Goal: Task Accomplishment & Management: Complete application form

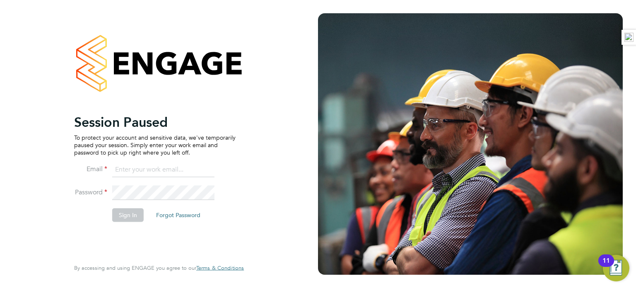
type input "russell.kerley@randstad.co.uk"
click at [127, 216] on button "Sign In" at bounding box center [127, 214] width 31 height 13
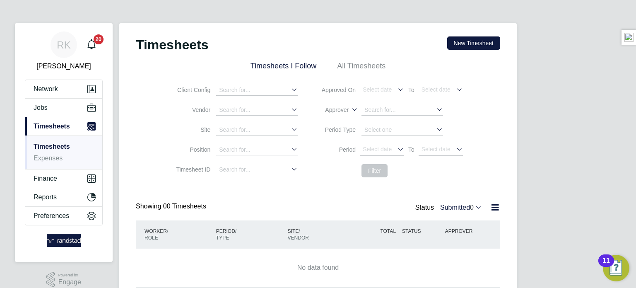
click at [459, 208] on label "Submitted 0" at bounding box center [461, 207] width 42 height 7
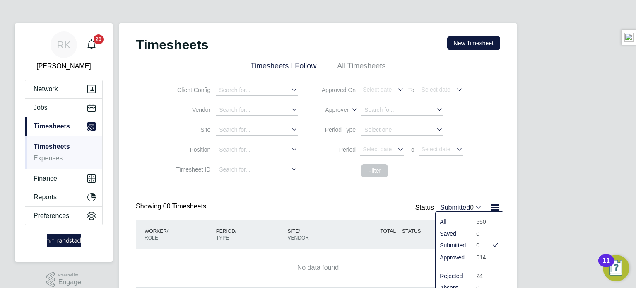
click at [449, 258] on li "Approved" at bounding box center [454, 257] width 36 height 12
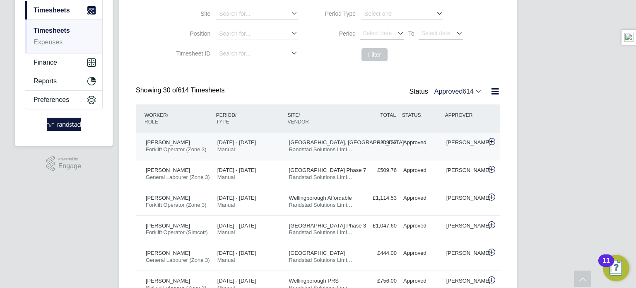
click at [421, 149] on div "Approved" at bounding box center [421, 143] width 43 height 14
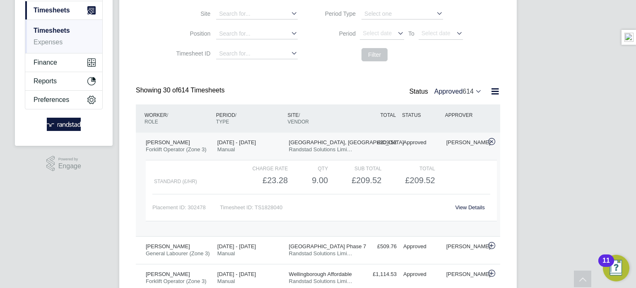
click at [471, 205] on link "View Details" at bounding box center [469, 207] width 29 height 6
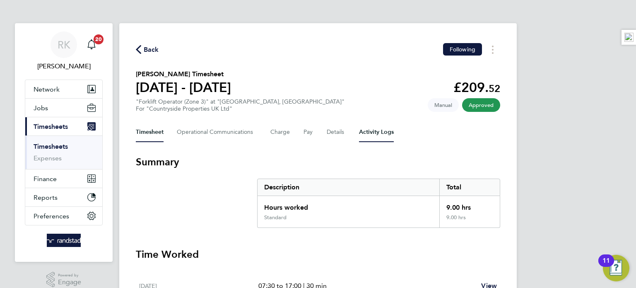
click at [361, 135] on Logs-tab "Activity Logs" at bounding box center [376, 132] width 35 height 20
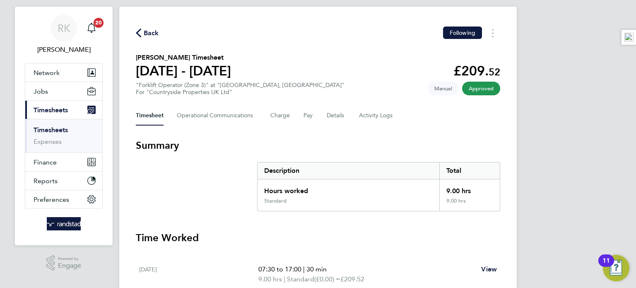
click at [139, 39] on svg-icon "button" at bounding box center [138, 35] width 5 height 8
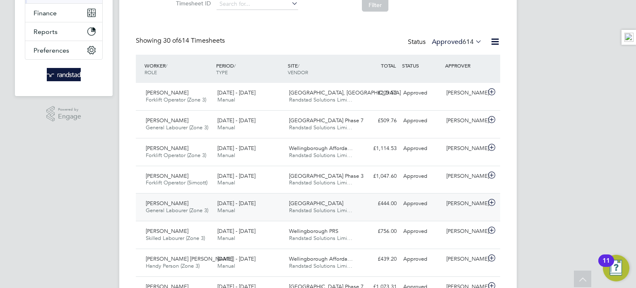
click at [343, 206] on div "Glenvale Park Randstad Solutions Limi…" at bounding box center [322, 207] width 72 height 21
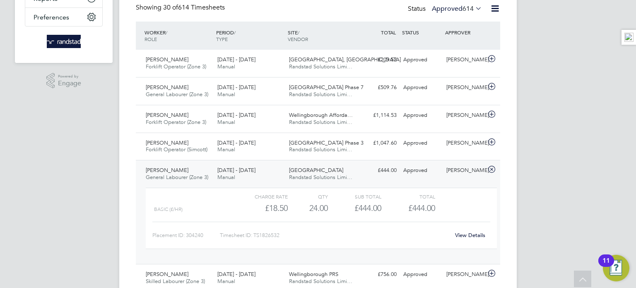
click at [460, 234] on link "View Details" at bounding box center [470, 235] width 30 height 7
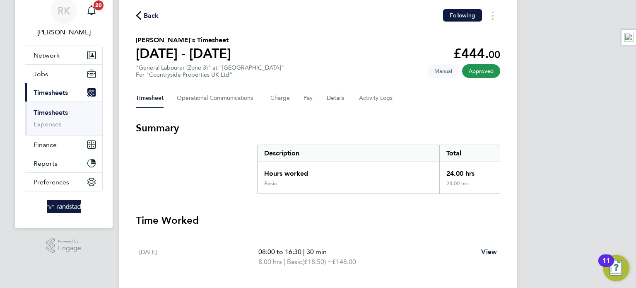
scroll to position [50, 0]
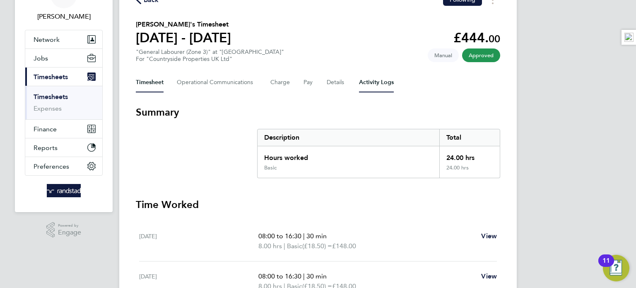
click at [365, 86] on Logs-tab "Activity Logs" at bounding box center [376, 83] width 35 height 20
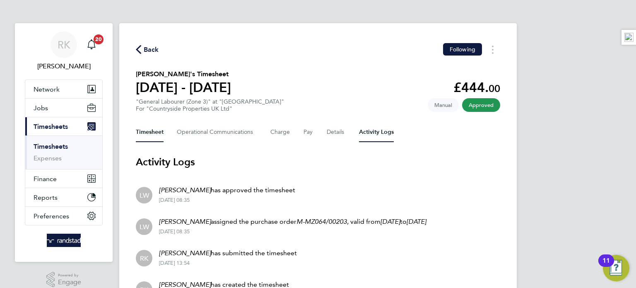
click at [155, 124] on button "Timesheet" at bounding box center [150, 132] width 28 height 20
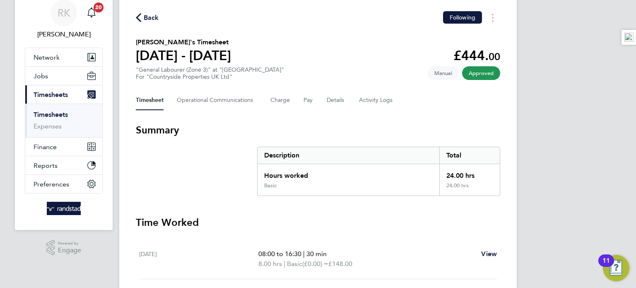
scroll to position [33, 0]
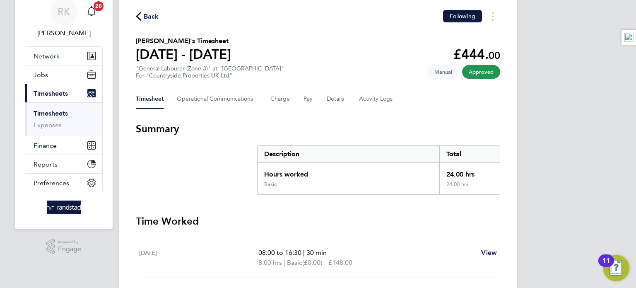
click at [300, 98] on div "Timesheet Operational Communications Charge Pay Details Activity Logs" at bounding box center [318, 99] width 365 height 20
click at [304, 98] on button "Pay" at bounding box center [309, 99] width 10 height 20
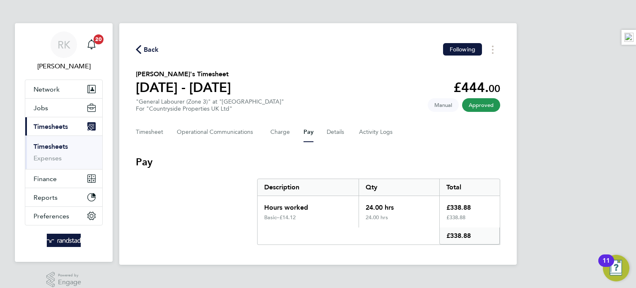
click at [49, 145] on link "Timesheets" at bounding box center [51, 147] width 34 height 8
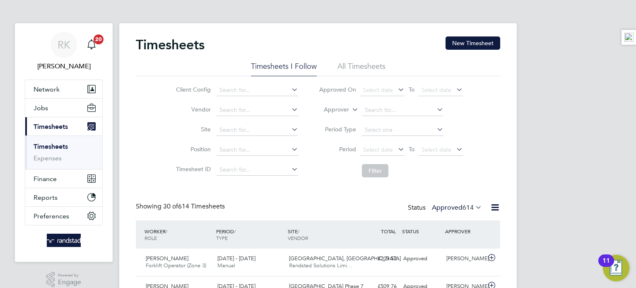
click at [457, 51] on div "Timesheets New Timesheet" at bounding box center [318, 48] width 365 height 25
click at [465, 40] on button "New Timesheet" at bounding box center [473, 42] width 55 height 13
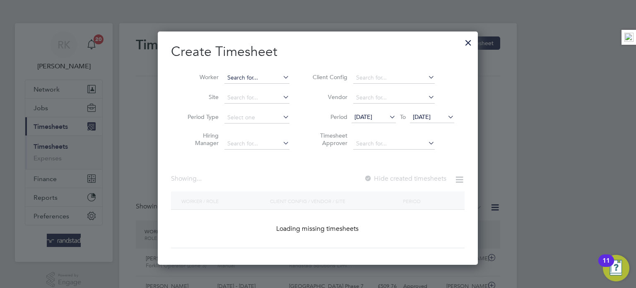
click at [254, 78] on input at bounding box center [257, 78] width 65 height 12
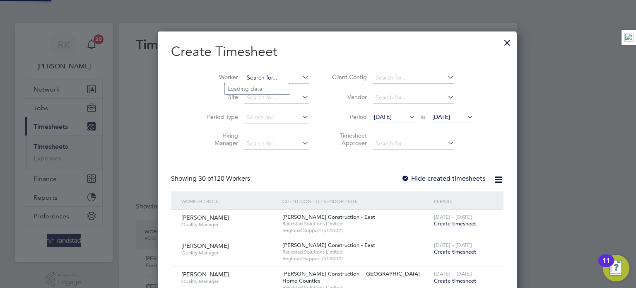
scroll to position [1759, 321]
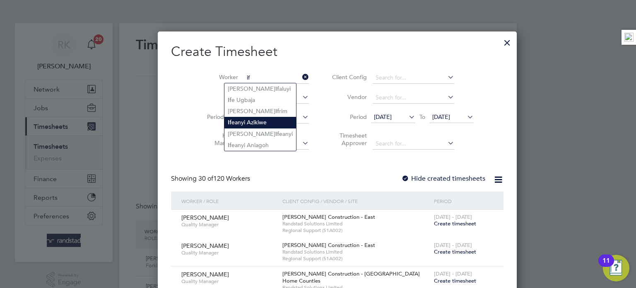
click at [248, 122] on li "If eanyi Azikiwe" at bounding box center [261, 122] width 72 height 11
type input "Ifeanyi Azikiwe"
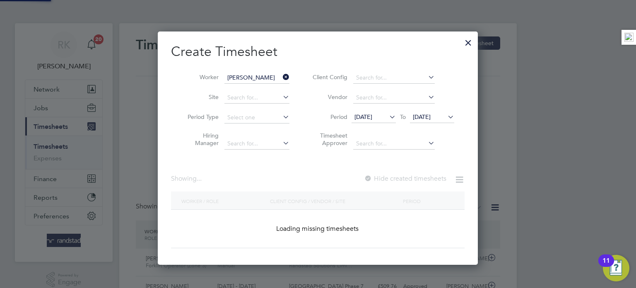
scroll to position [233, 321]
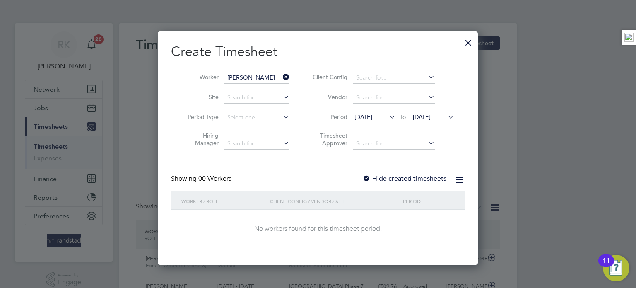
click at [268, 76] on input "Ifeanyi Azikiwe" at bounding box center [257, 78] width 65 height 12
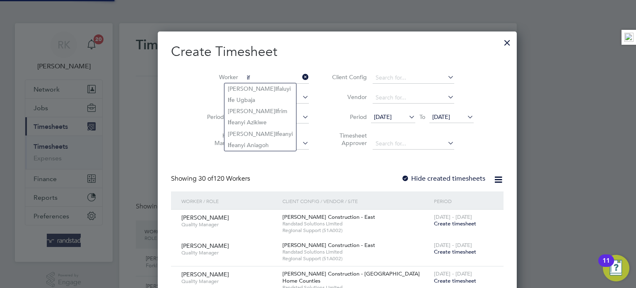
scroll to position [1759, 321]
type input "Ifeanyi Aniagoh"
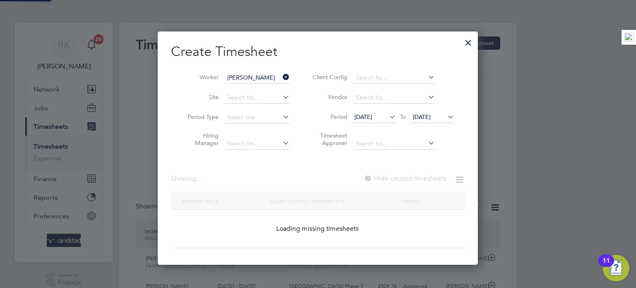
scroll to position [233, 321]
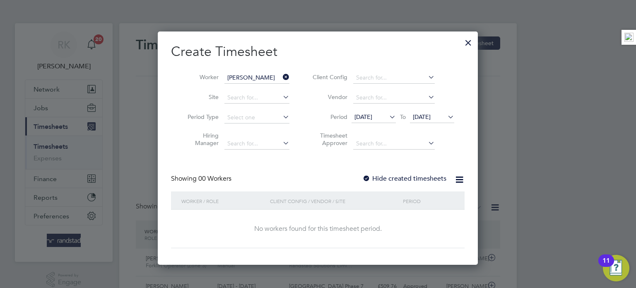
click at [431, 118] on span "19 Sep 2025" at bounding box center [422, 116] width 18 height 7
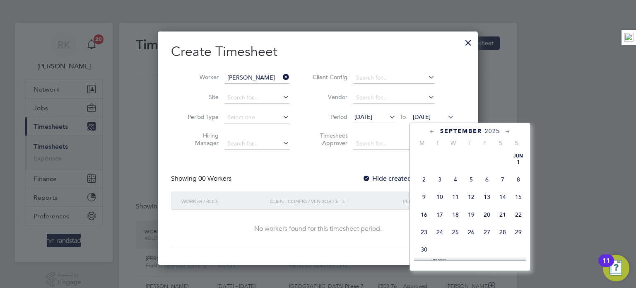
scroll to position [294, 0]
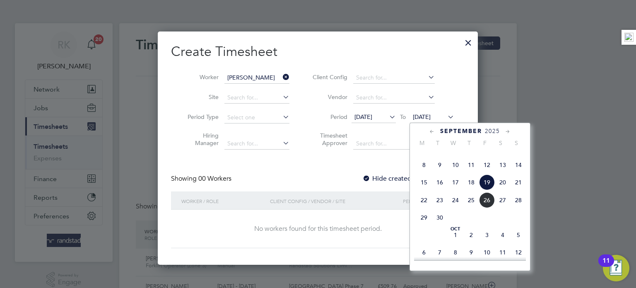
click at [515, 190] on span "21" at bounding box center [519, 182] width 16 height 16
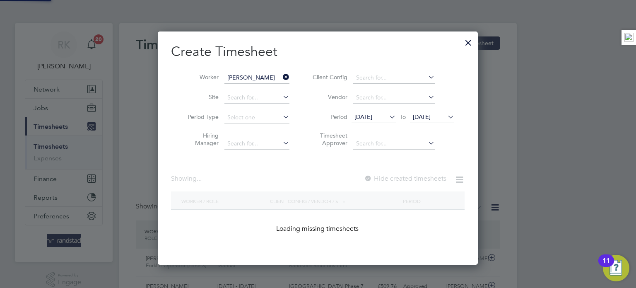
scroll to position [233, 321]
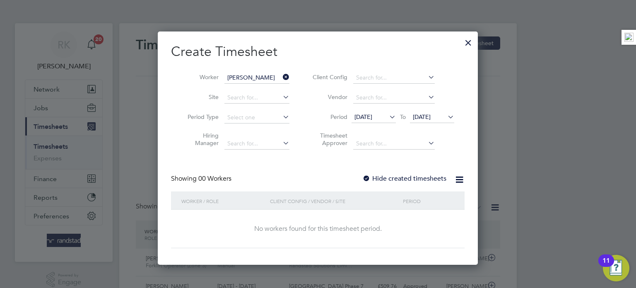
click at [389, 178] on label "Hide created timesheets" at bounding box center [405, 178] width 84 height 8
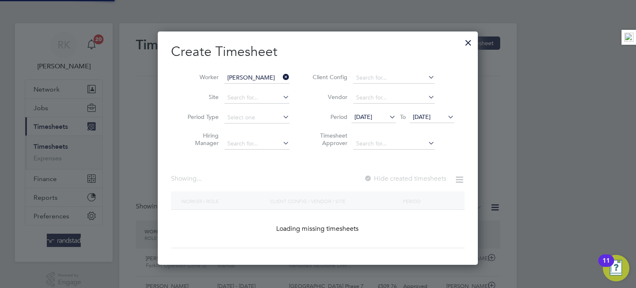
scroll to position [251, 321]
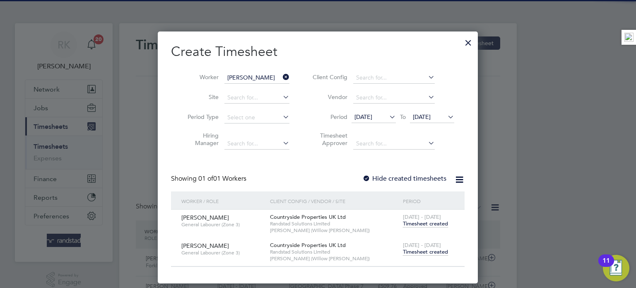
click at [412, 252] on span "Timesheet created" at bounding box center [425, 251] width 45 height 7
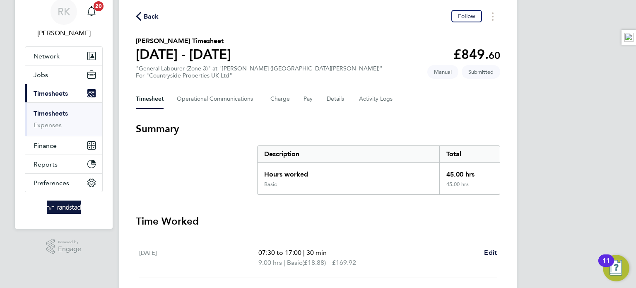
scroll to position [50, 0]
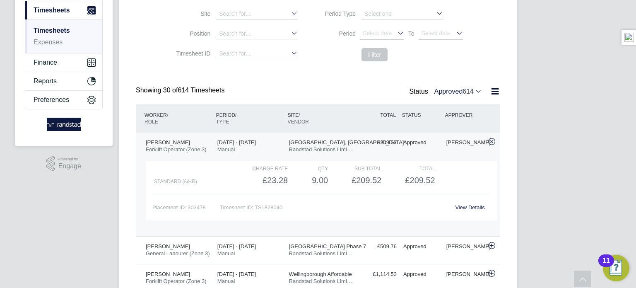
click at [56, 30] on link "Timesheets" at bounding box center [52, 30] width 36 height 7
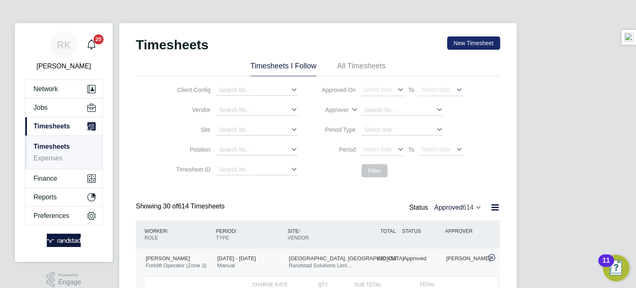
click at [470, 36] on button "New Timesheet" at bounding box center [473, 42] width 53 height 13
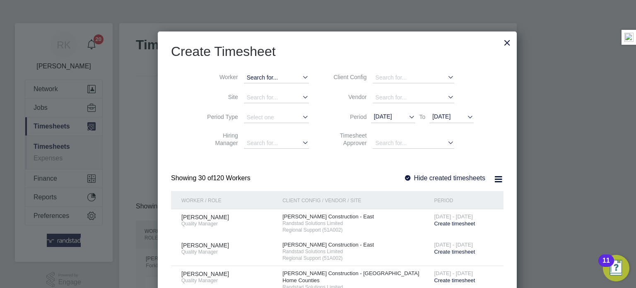
click at [244, 81] on input at bounding box center [276, 78] width 65 height 11
type input "Albie Barton"
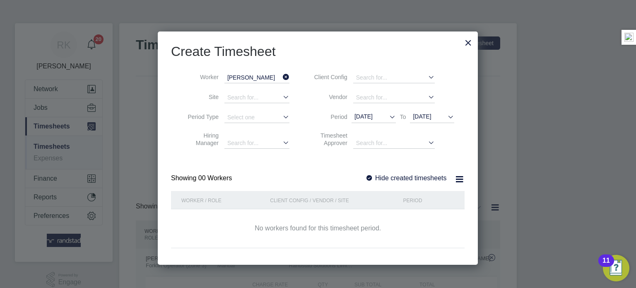
click at [423, 117] on span "19 Sep 2025" at bounding box center [422, 116] width 18 height 7
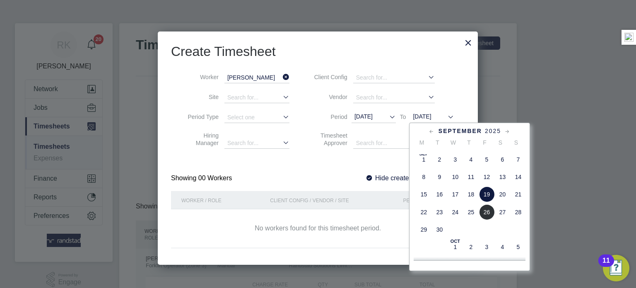
click at [519, 194] on span "21" at bounding box center [518, 194] width 16 height 16
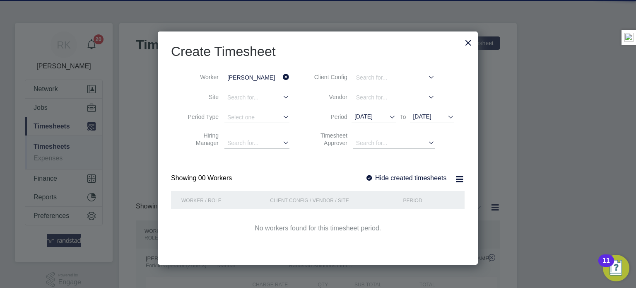
click at [407, 180] on label "Hide created timesheets" at bounding box center [406, 177] width 82 height 7
click at [408, 177] on label "Hide created timesheets" at bounding box center [406, 177] width 82 height 7
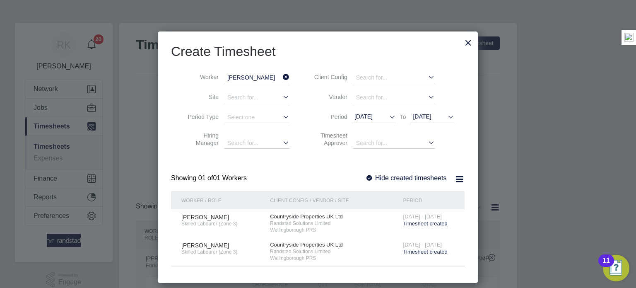
click at [425, 249] on span "Timesheet created" at bounding box center [426, 252] width 44 height 7
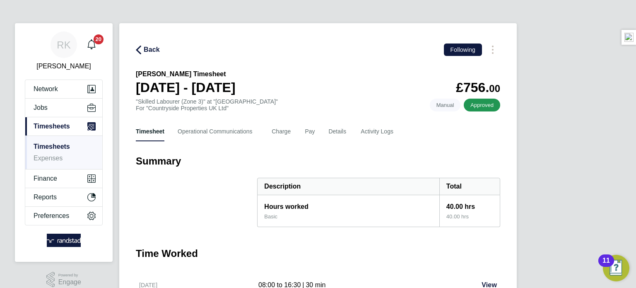
click at [315, 135] on div "Timesheet Operational Communications Charge Pay Details Activity Logs" at bounding box center [318, 131] width 365 height 20
click at [310, 133] on button "Pay" at bounding box center [310, 131] width 10 height 20
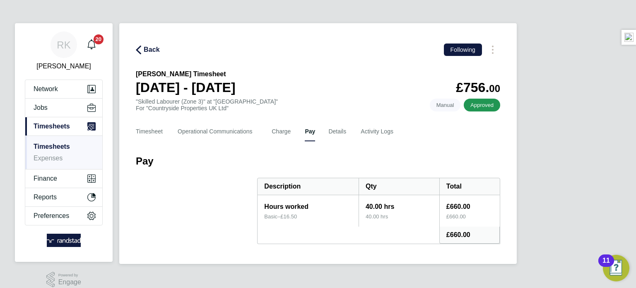
click at [137, 48] on icon "button" at bounding box center [138, 50] width 5 height 9
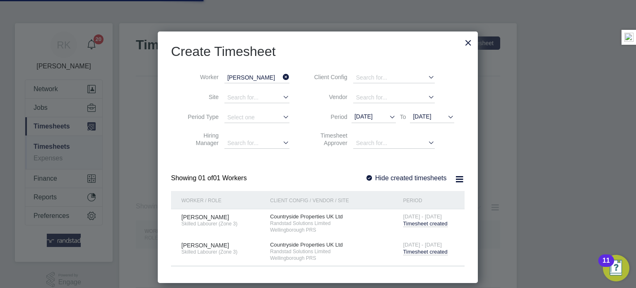
click at [137, 48] on div at bounding box center [318, 144] width 636 height 288
click at [433, 220] on div "8 - 14 Sep 2025 Timesheet created" at bounding box center [429, 220] width 56 height 22
click at [433, 220] on span "Timesheet created" at bounding box center [426, 223] width 44 height 7
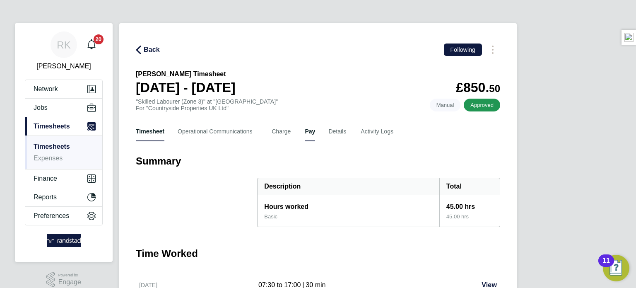
click at [307, 129] on button "Pay" at bounding box center [310, 131] width 10 height 20
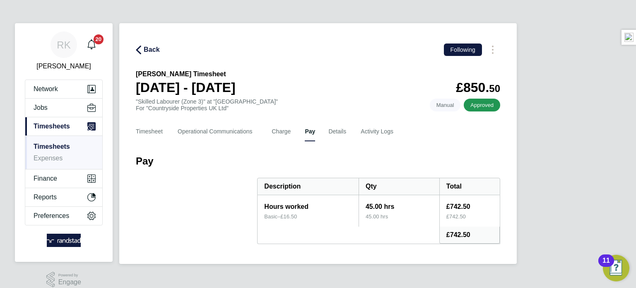
click at [138, 51] on icon "button" at bounding box center [138, 50] width 5 height 9
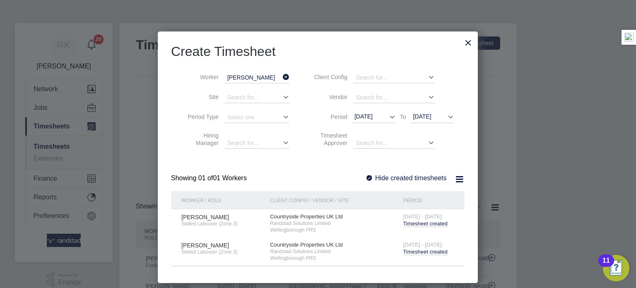
click at [428, 254] on span "Timesheet created" at bounding box center [426, 252] width 44 height 7
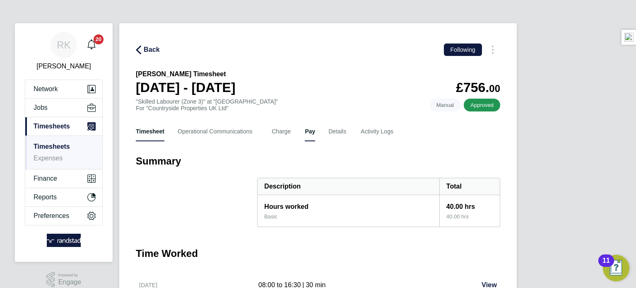
click at [308, 130] on button "Pay" at bounding box center [310, 131] width 10 height 20
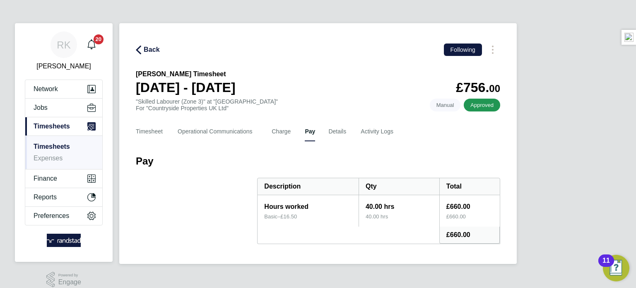
click at [139, 50] on icon "button" at bounding box center [138, 50] width 5 height 9
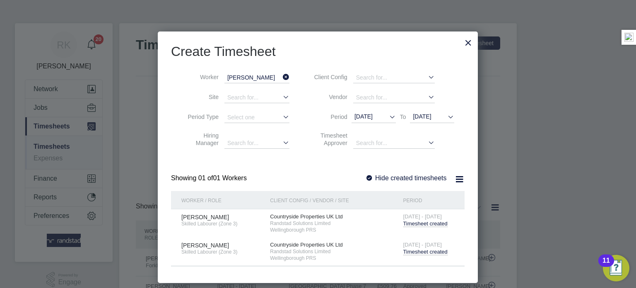
click at [433, 219] on div "8 - 14 Sep 2025 Timesheet created" at bounding box center [429, 220] width 56 height 22
click at [433, 220] on span "Timesheet created" at bounding box center [426, 223] width 44 height 7
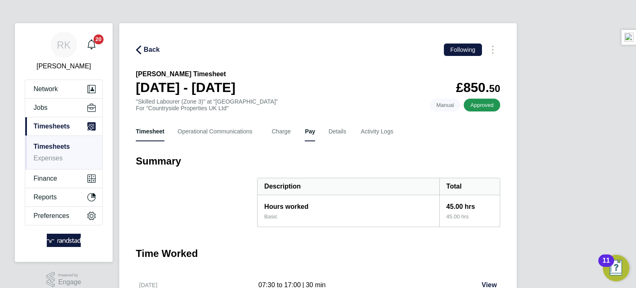
click at [311, 138] on button "Pay" at bounding box center [310, 131] width 10 height 20
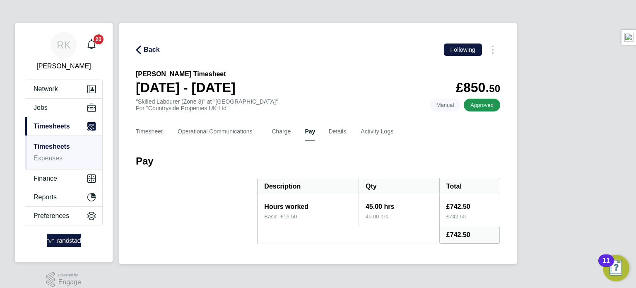
click at [325, 139] on div "Timesheet Operational Communications Charge Pay Details Activity Logs" at bounding box center [318, 131] width 365 height 20
click at [341, 138] on button "Details" at bounding box center [338, 131] width 19 height 20
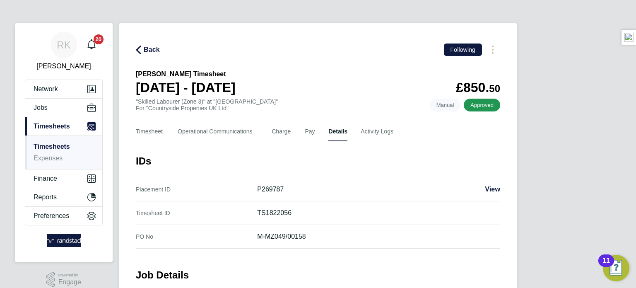
scroll to position [66, 0]
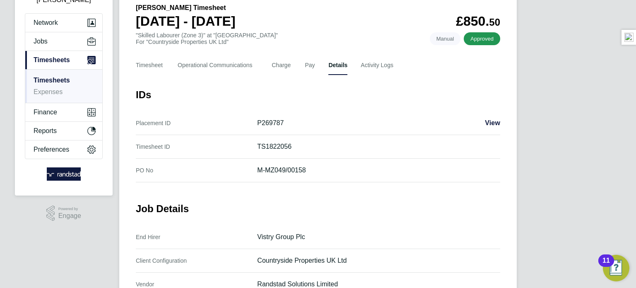
click at [53, 78] on link "Timesheets" at bounding box center [52, 80] width 36 height 7
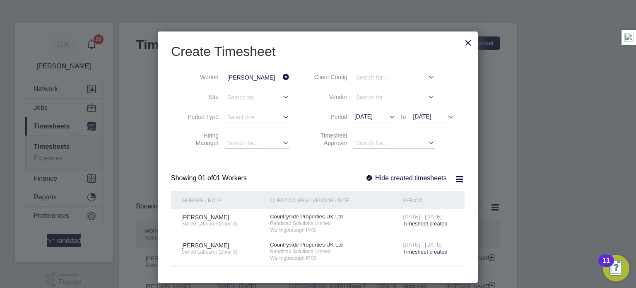
click at [281, 75] on icon at bounding box center [281, 77] width 0 height 12
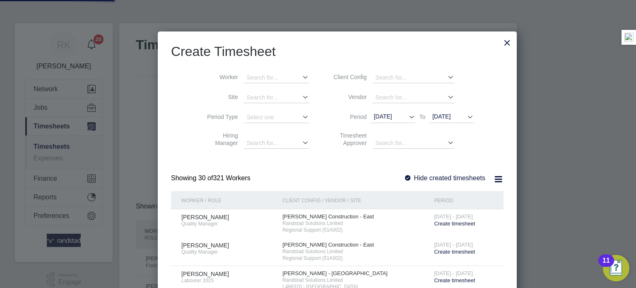
click at [45, 114] on div at bounding box center [318, 144] width 636 height 288
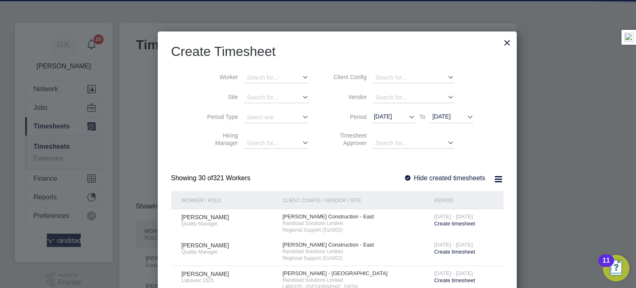
click at [50, 107] on div at bounding box center [318, 144] width 636 height 288
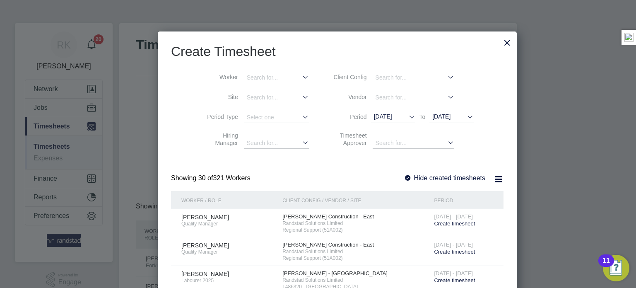
click at [500, 46] on div at bounding box center [507, 40] width 15 height 15
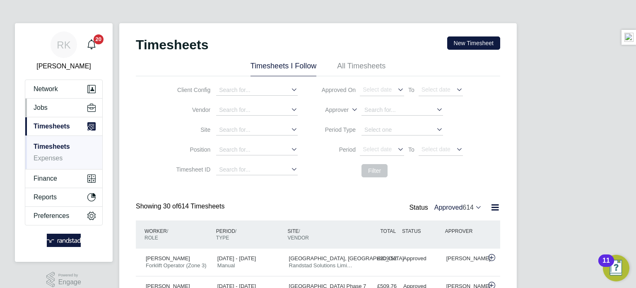
click at [63, 108] on button "Jobs" at bounding box center [63, 108] width 77 height 18
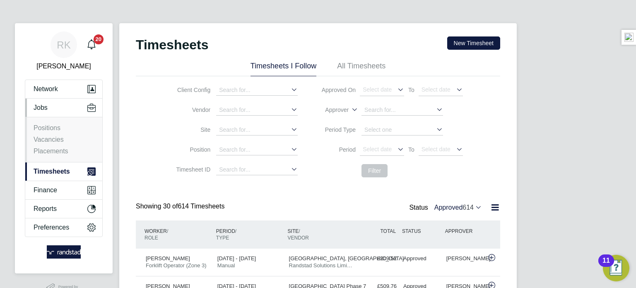
click at [51, 146] on li "Vacancies" at bounding box center [65, 141] width 62 height 12
click at [51, 151] on link "Placements" at bounding box center [51, 150] width 35 height 7
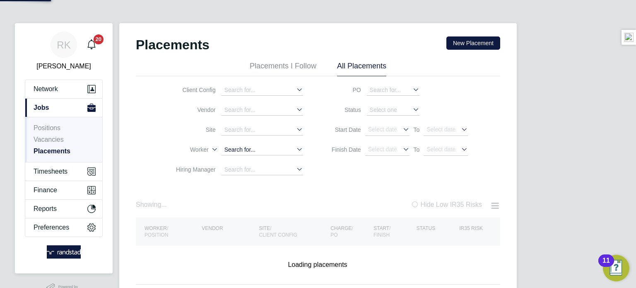
click at [234, 148] on input at bounding box center [263, 150] width 82 height 11
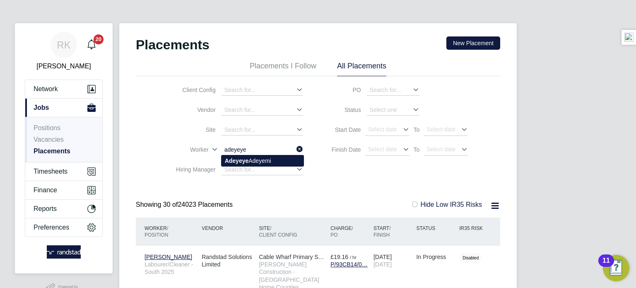
click at [270, 158] on li "Adeyeye Adeyemi" at bounding box center [263, 160] width 82 height 11
type input "Adeyeye Adeyemi"
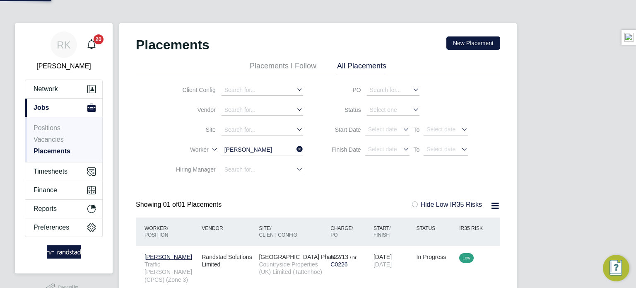
scroll to position [8, 39]
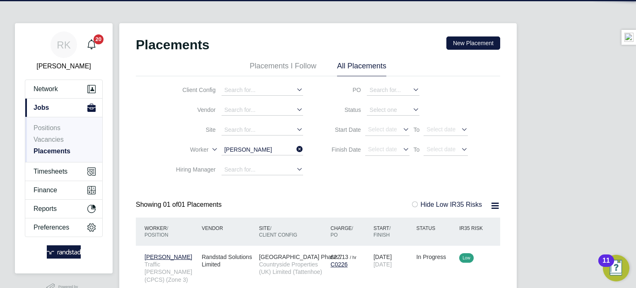
click at [338, 197] on div "Placements New Placement Placements I Follow All Placements Client Config Vendo…" at bounding box center [318, 163] width 365 height 255
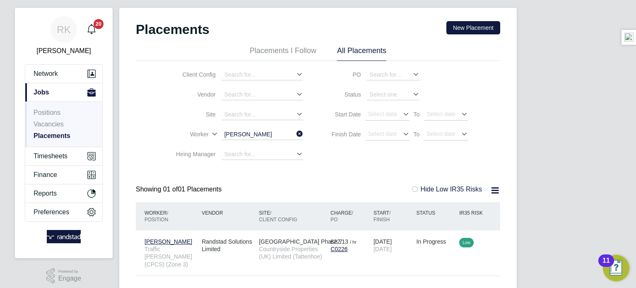
scroll to position [17, 0]
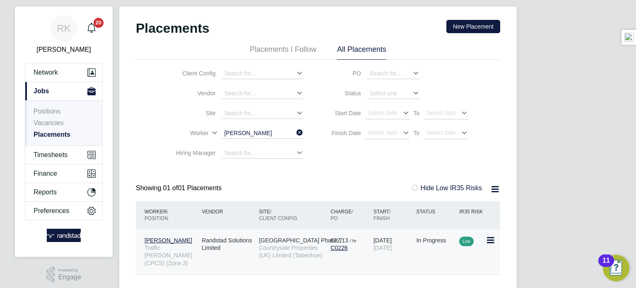
click at [369, 244] on div "C0226" at bounding box center [350, 247] width 39 height 7
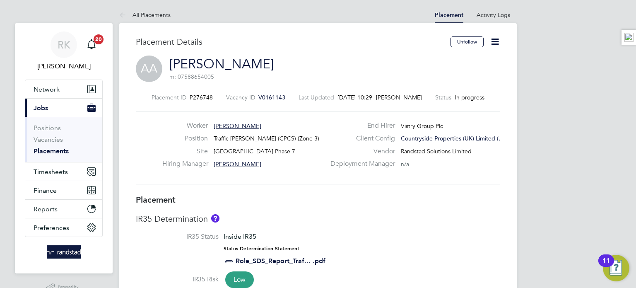
click at [498, 39] on icon at bounding box center [495, 41] width 10 height 10
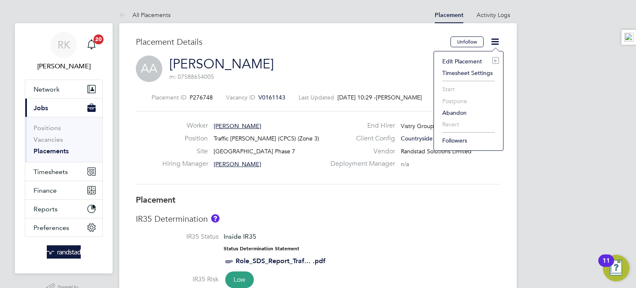
click at [462, 63] on li "Edit Placement e" at bounding box center [468, 62] width 61 height 12
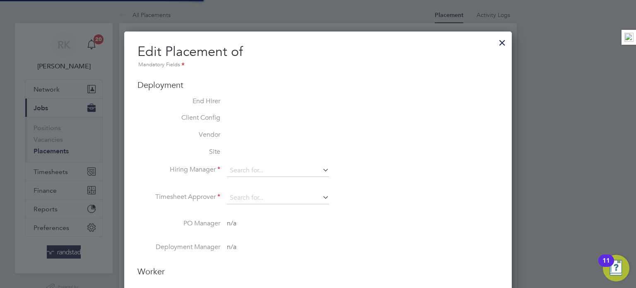
type input "[PERSON_NAME]"
type input "[DATE]"
type input "07:30"
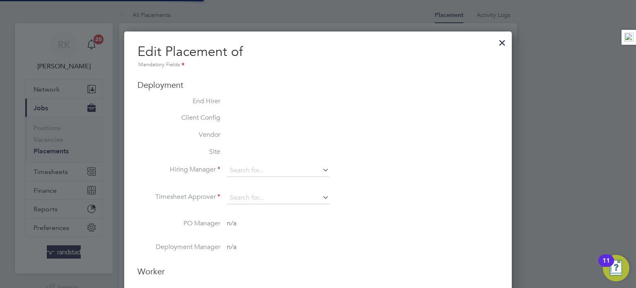
type input "16:30"
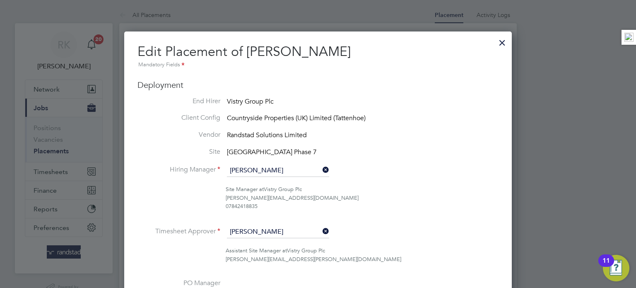
click at [449, 95] on div "Deployment End Hirer Vistry Group Plc Client Config Countryside Properties (UK)…" at bounding box center [318, 242] width 361 height 324
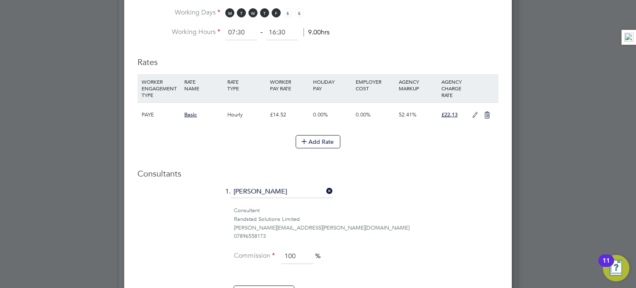
click at [474, 113] on icon at bounding box center [475, 115] width 10 height 7
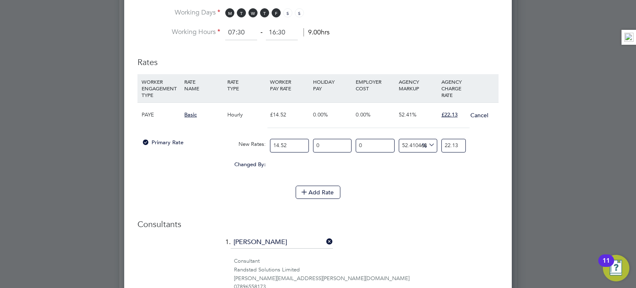
click at [297, 144] on input "14.52" at bounding box center [289, 146] width 39 height 14
type input "14.5"
type input "22.09951790633609"
type input "14"
type input "21.33746556473829"
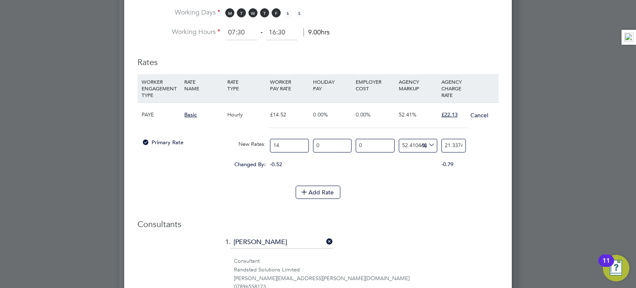
type input "14.3"
type input "21.794696969696968"
type input "14.34"
type input "21.855661157024795"
type input "14.34"
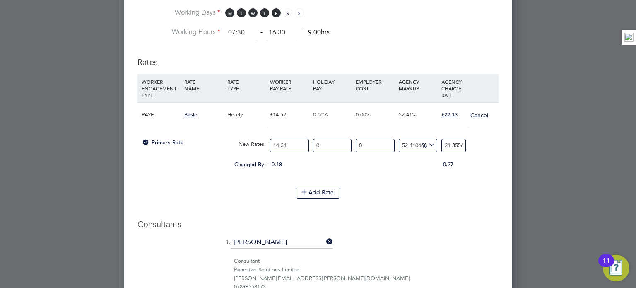
click at [373, 193] on div "Add Rate" at bounding box center [318, 192] width 361 height 13
click at [451, 143] on input "21.855661157024795" at bounding box center [454, 146] width 24 height 14
type input "-86.05299860529986"
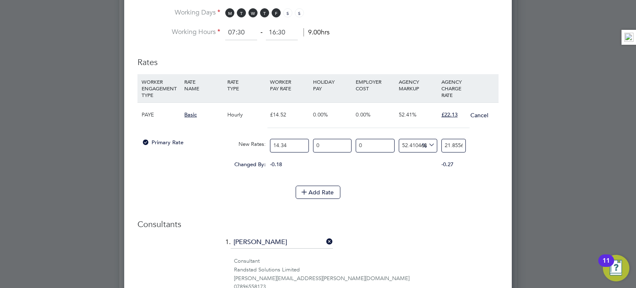
type input "2"
type input "53.417015341701536"
type input "22"
type input "54.114365411436545"
type input "22.1"
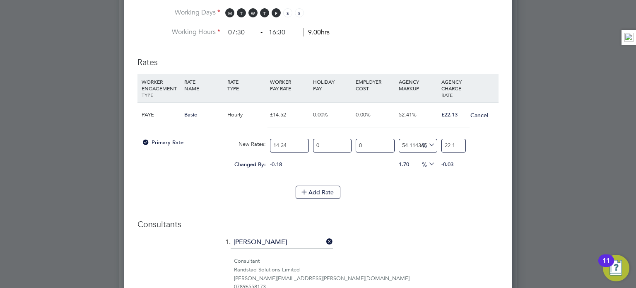
type input "54.323570432357045"
type input "22.13"
click at [496, 187] on div "Add Rate" at bounding box center [318, 192] width 361 height 13
click at [443, 197] on li "Add Rate" at bounding box center [318, 197] width 361 height 22
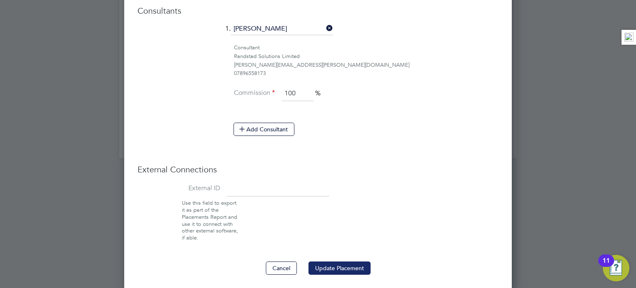
click at [354, 269] on button "Update Placement" at bounding box center [340, 267] width 62 height 13
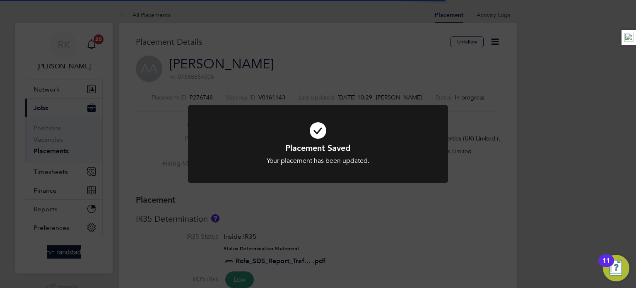
click at [354, 269] on div "Placement Saved Your placement has been updated. Cancel Okay" at bounding box center [318, 144] width 636 height 288
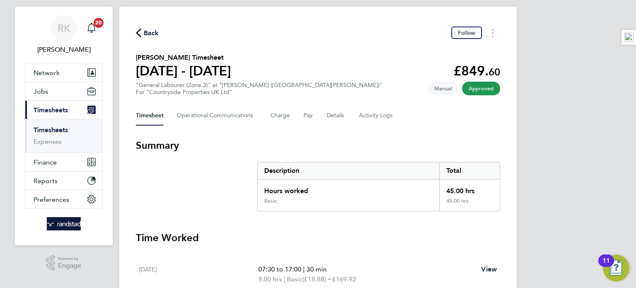
scroll to position [33, 0]
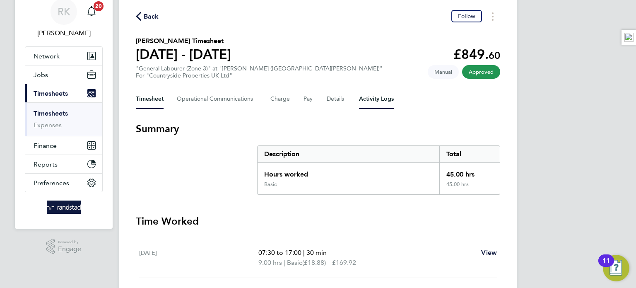
click at [387, 99] on Logs-tab "Activity Logs" at bounding box center [376, 99] width 35 height 20
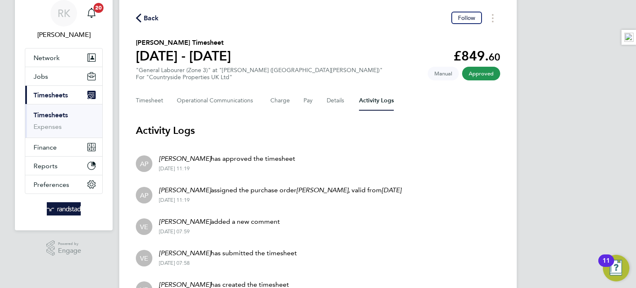
scroll to position [33, 0]
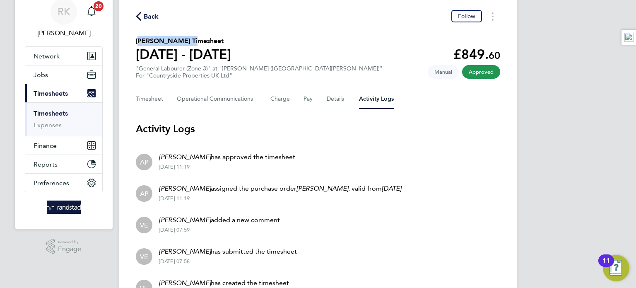
drag, startPoint x: 184, startPoint y: 40, endPoint x: 134, endPoint y: 39, distance: 49.3
click at [134, 39] on div "Back Follow [PERSON_NAME] Timesheet [DATE] - [DATE] £849. 60 "General Labourer …" at bounding box center [318, 156] width 398 height 333
copy h2 "[PERSON_NAME]"
click at [302, 99] on div "Timesheet Operational Communications Charge Pay Details Activity Logs" at bounding box center [318, 99] width 365 height 20
click at [307, 98] on button "Pay" at bounding box center [309, 99] width 10 height 20
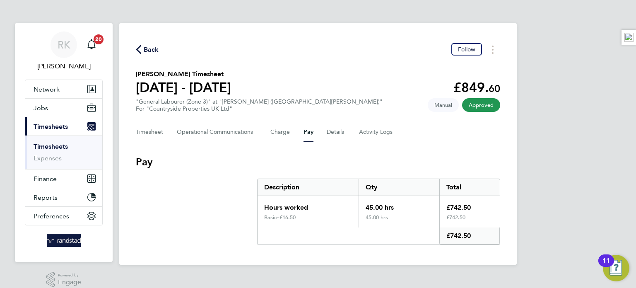
click at [45, 143] on link "Timesheets" at bounding box center [51, 147] width 34 height 8
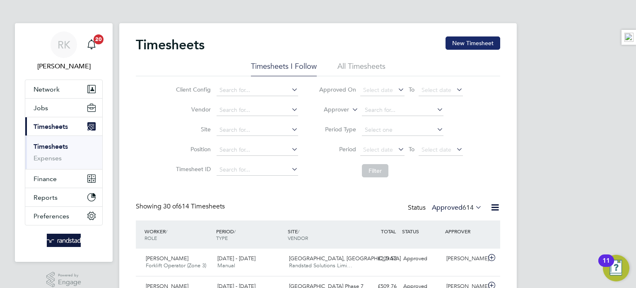
click at [471, 46] on button "New Timesheet" at bounding box center [473, 42] width 55 height 13
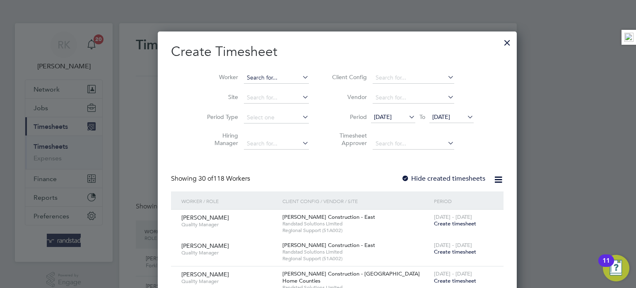
click at [266, 76] on input at bounding box center [276, 78] width 65 height 12
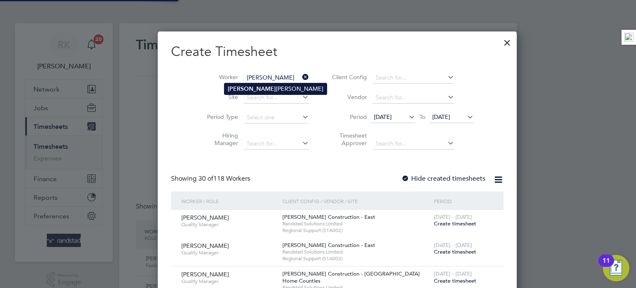
click at [248, 87] on li "[PERSON_NAME]" at bounding box center [276, 88] width 102 height 11
type input "[PERSON_NAME]"
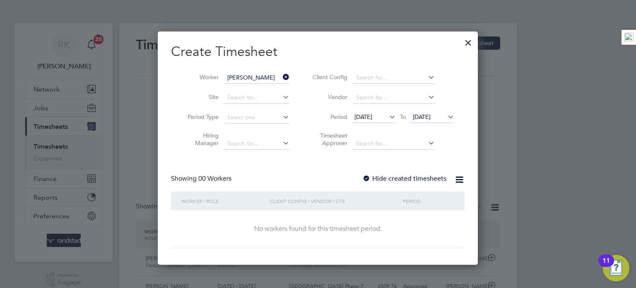
click at [427, 118] on span "[DATE]" at bounding box center [422, 116] width 18 height 7
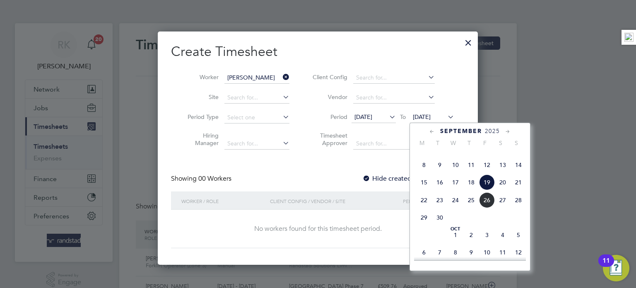
click at [517, 190] on span "21" at bounding box center [519, 182] width 16 height 16
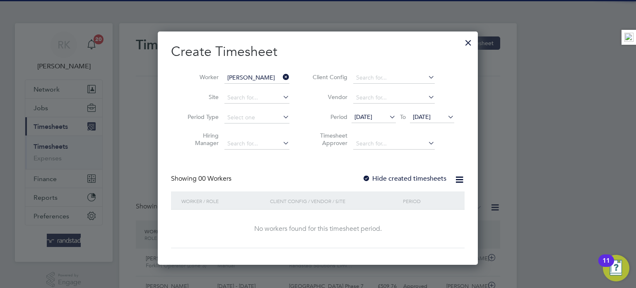
click at [411, 180] on label "Hide created timesheets" at bounding box center [405, 178] width 84 height 8
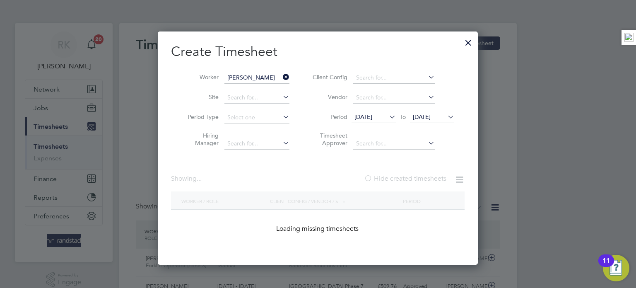
click at [411, 180] on label "Hide created timesheets" at bounding box center [405, 178] width 82 height 8
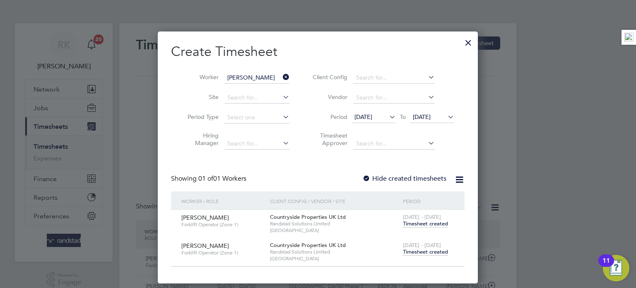
click at [416, 250] on span "Timesheet created" at bounding box center [425, 251] width 45 height 7
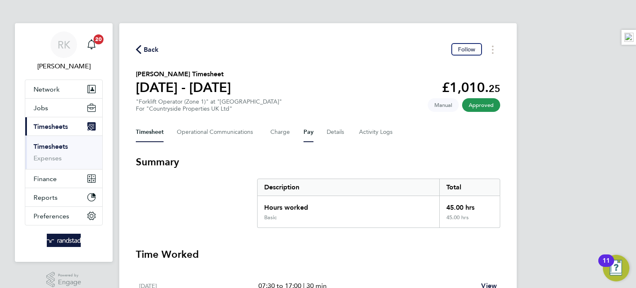
click at [307, 135] on button "Pay" at bounding box center [309, 132] width 10 height 20
